Goal: Task Accomplishment & Management: Manage account settings

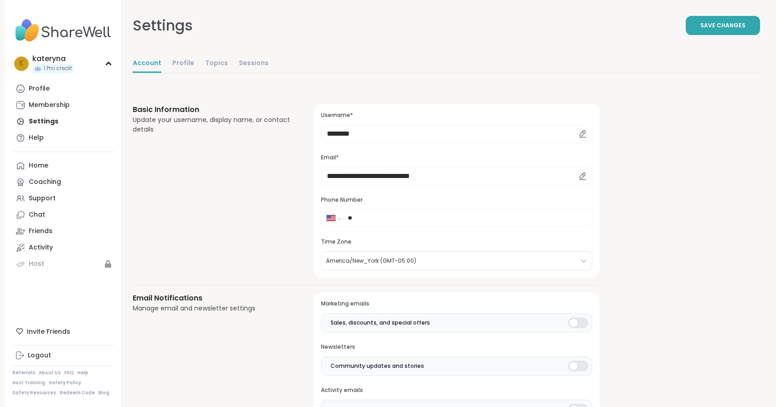
select select "**"
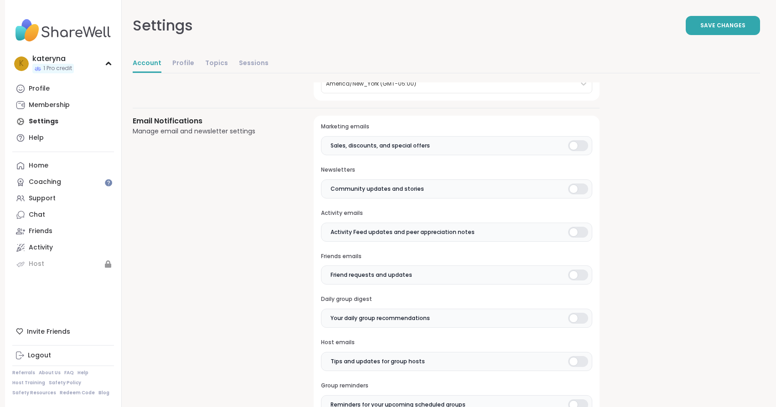
click at [572, 144] on div at bounding box center [578, 145] width 20 height 11
click at [571, 236] on div at bounding box center [578, 232] width 20 height 11
click at [572, 277] on div at bounding box center [578, 275] width 20 height 11
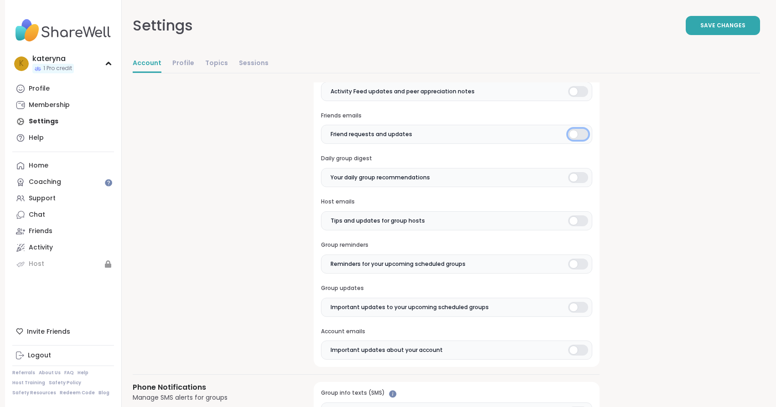
scroll to position [323, 0]
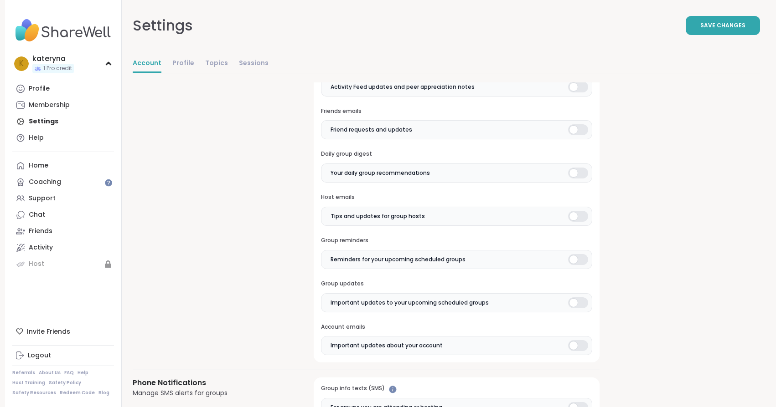
click at [572, 226] on div "Marketing emails Sales, discounts, and special offers Newsletters Community upd…" at bounding box center [457, 166] width 286 height 392
click at [572, 221] on div at bounding box center [578, 216] width 20 height 11
click at [570, 260] on div at bounding box center [578, 259] width 20 height 11
click at [570, 306] on div at bounding box center [578, 303] width 20 height 11
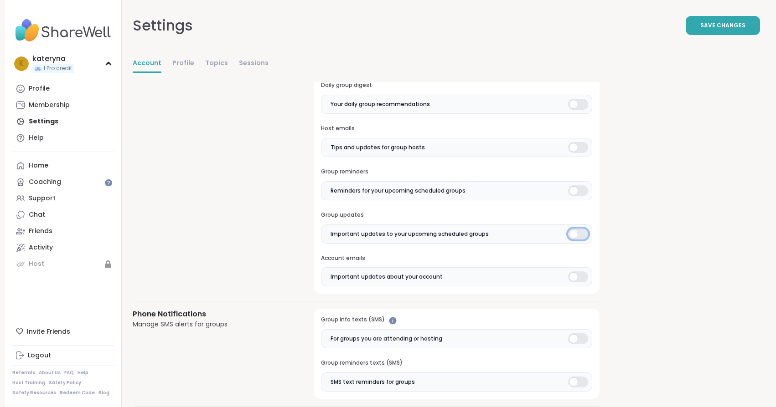
scroll to position [469, 0]
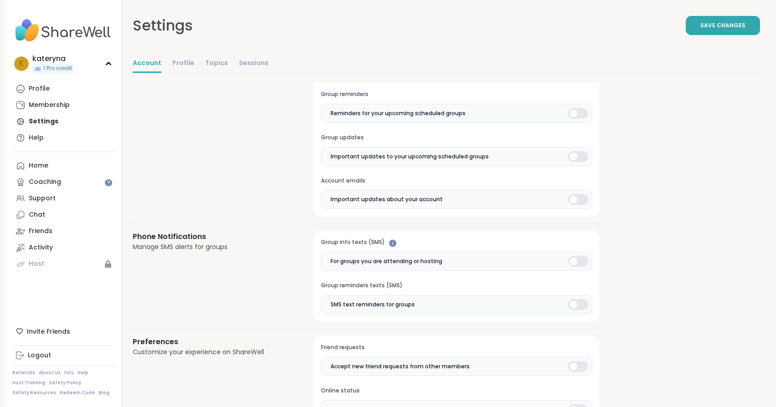
click at [574, 207] on label "Important updates about your account" at bounding box center [456, 199] width 271 height 19
click at [571, 255] on label "For groups you are attending or hosting" at bounding box center [456, 261] width 271 height 19
click at [571, 310] on label "SMS text reminders for groups" at bounding box center [456, 304] width 271 height 19
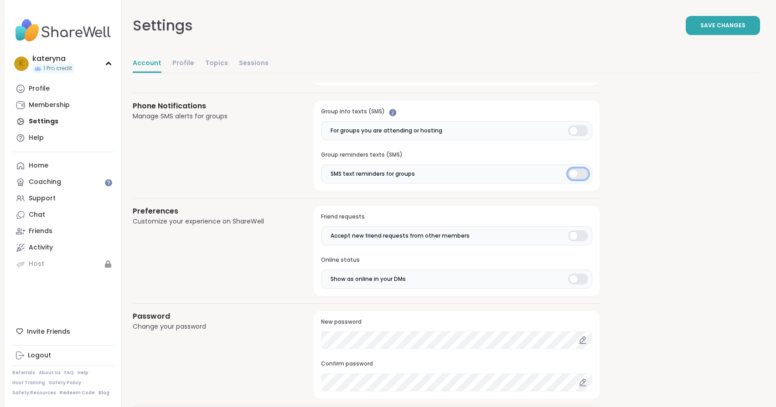
scroll to position [702, 0]
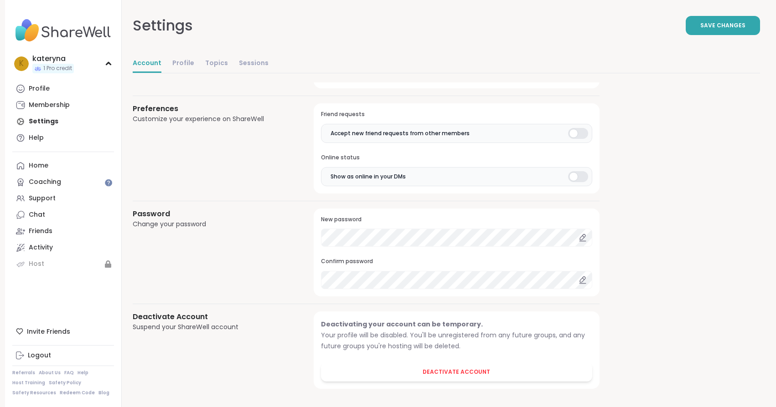
click at [574, 134] on div at bounding box center [578, 133] width 20 height 11
click at [569, 176] on div at bounding box center [578, 176] width 20 height 11
